Goal: Complete application form

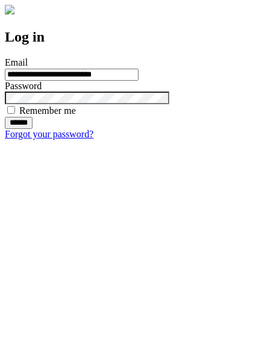
type input "**********"
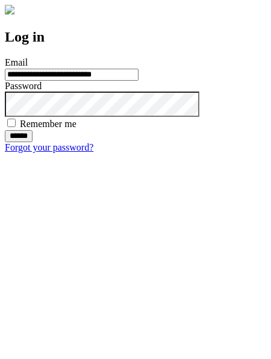
click at [33, 142] on input "******" at bounding box center [19, 136] width 28 height 12
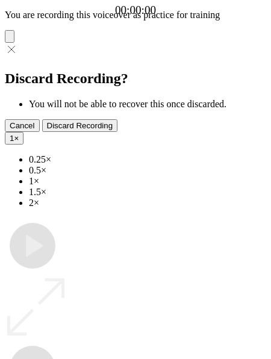
type input "**********"
